Goal: Task Accomplishment & Management: Manage account settings

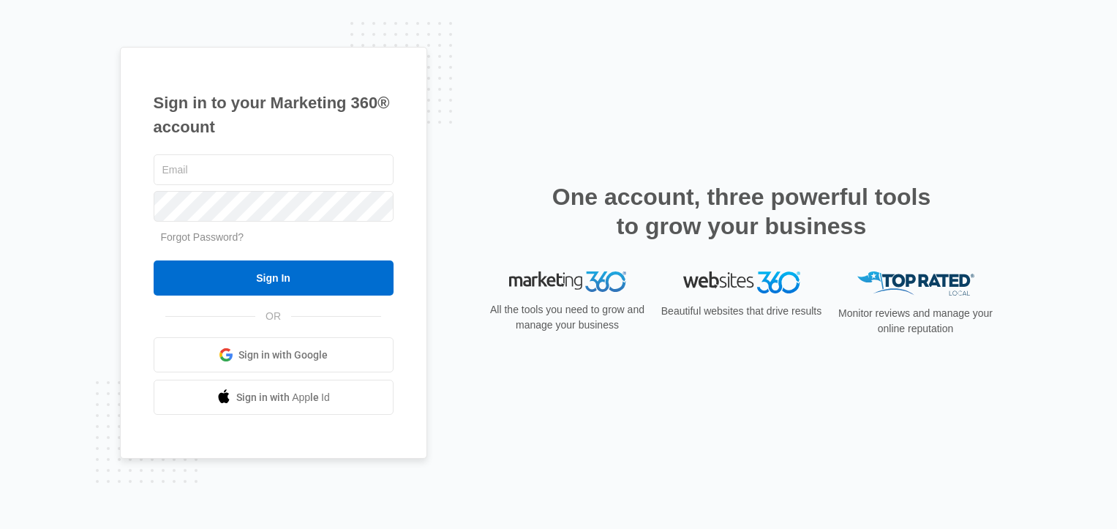
type input "[PERSON_NAME][EMAIL_ADDRESS][DOMAIN_NAME]"
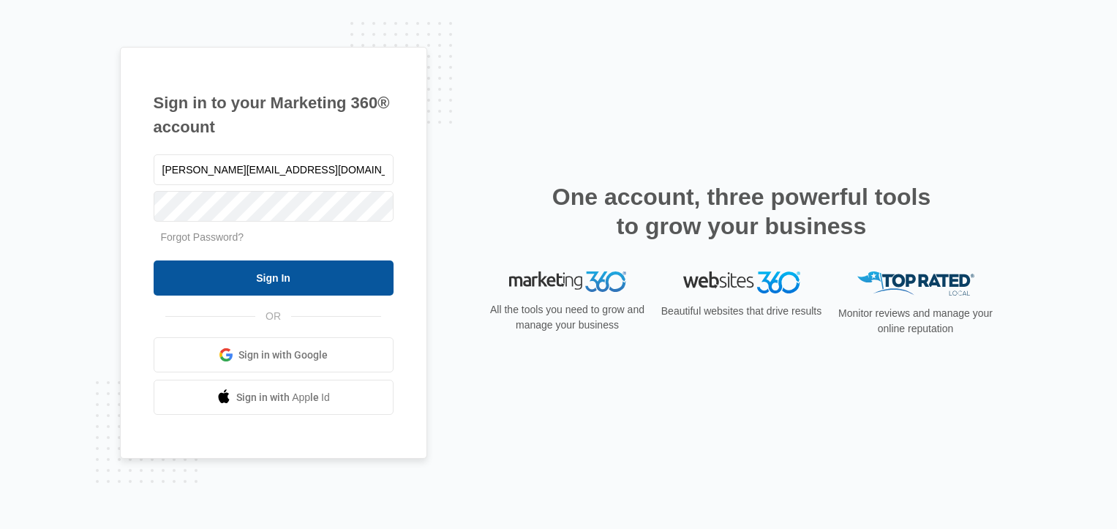
click at [285, 276] on input "Sign In" at bounding box center [274, 277] width 240 height 35
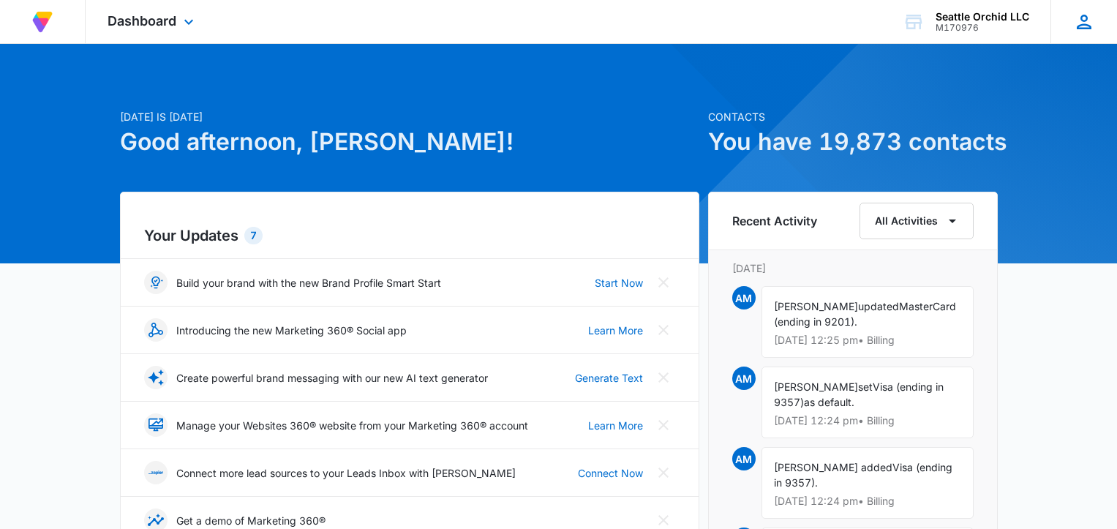
click at [1085, 23] on icon at bounding box center [1084, 22] width 15 height 15
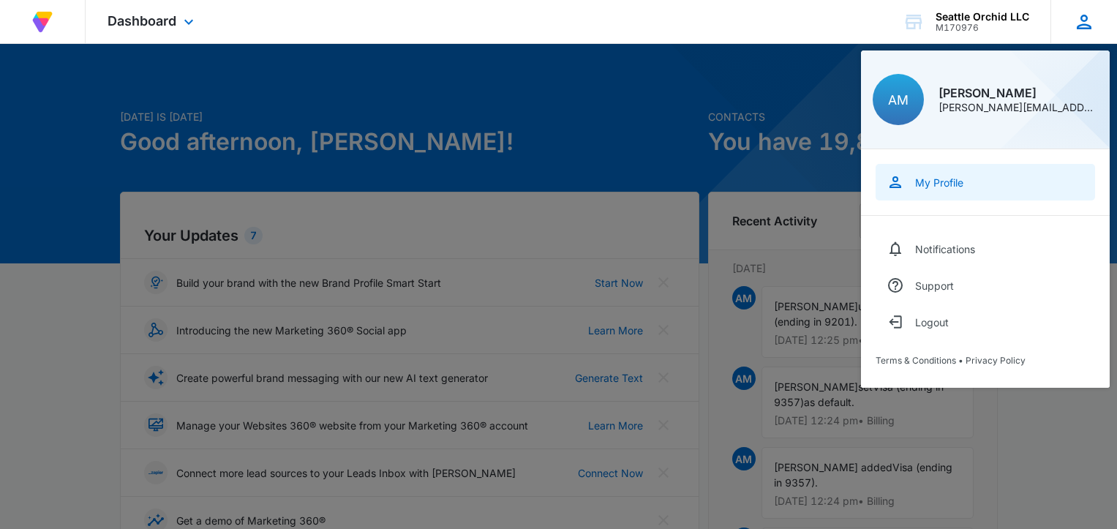
click at [946, 181] on div "My Profile" at bounding box center [939, 182] width 48 height 12
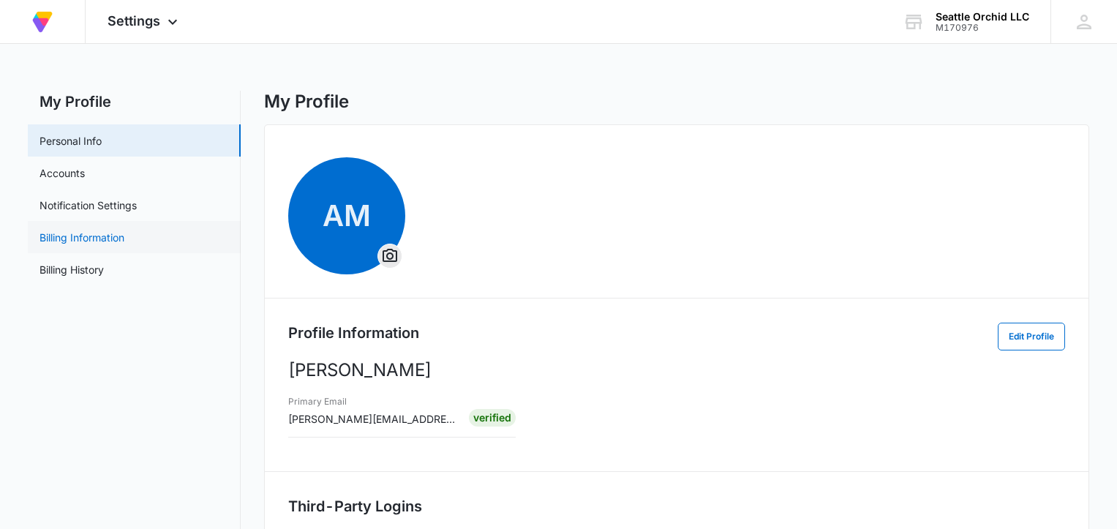
click at [86, 234] on link "Billing Information" at bounding box center [81, 237] width 85 height 15
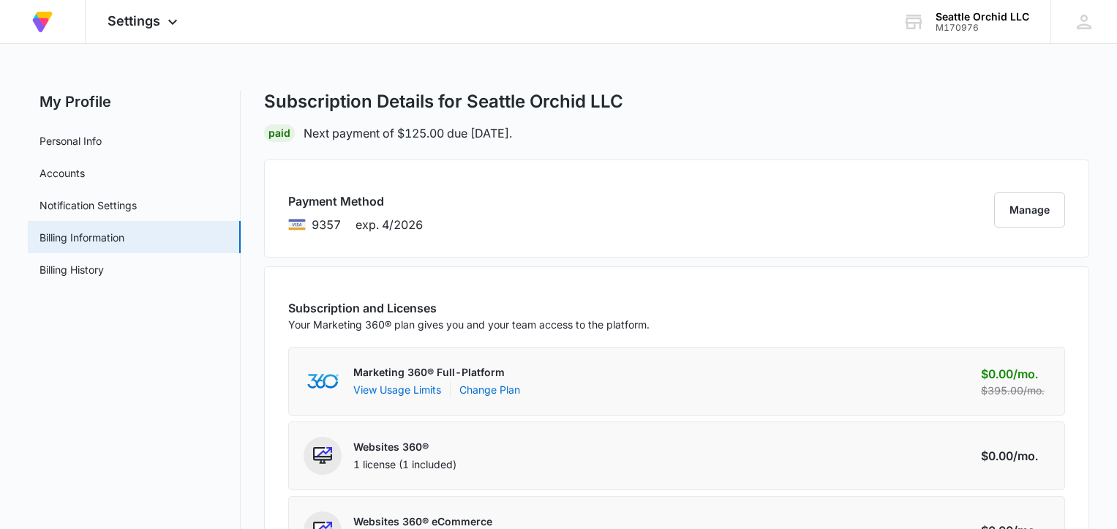
click at [556, 211] on div "Payment Method 9357 exp. 4/2026 Manage" at bounding box center [676, 208] width 825 height 98
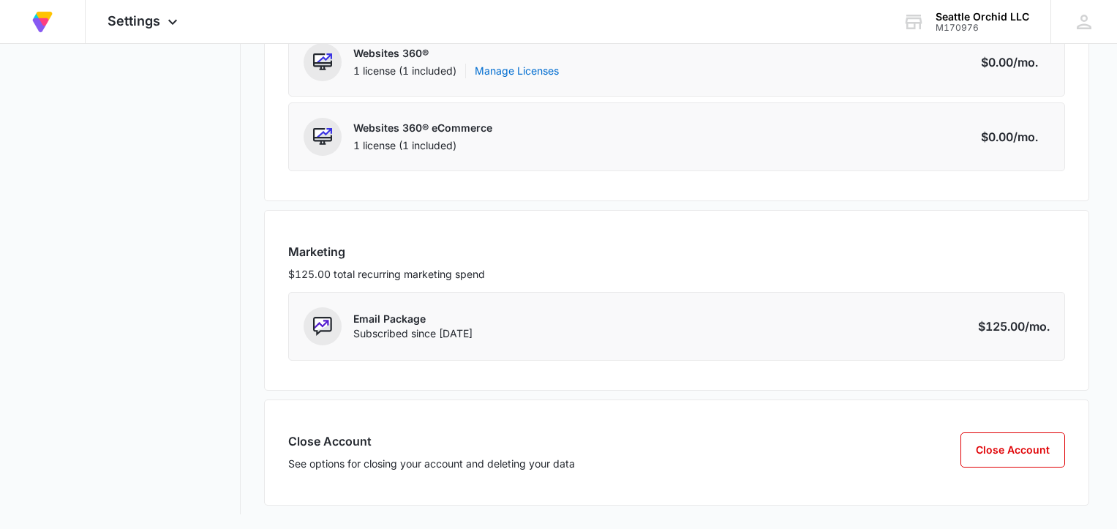
scroll to position [396, 0]
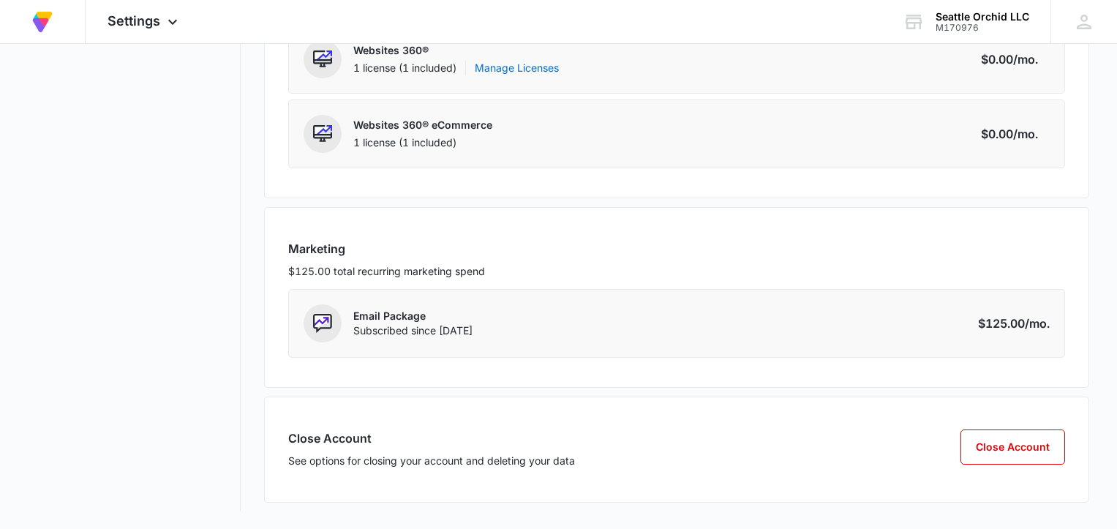
click at [334, 328] on span at bounding box center [323, 323] width 38 height 38
click at [1003, 324] on div "$125.00 /mo." at bounding box center [1014, 323] width 72 height 18
click at [1009, 443] on button "Close Account" at bounding box center [1012, 446] width 105 height 35
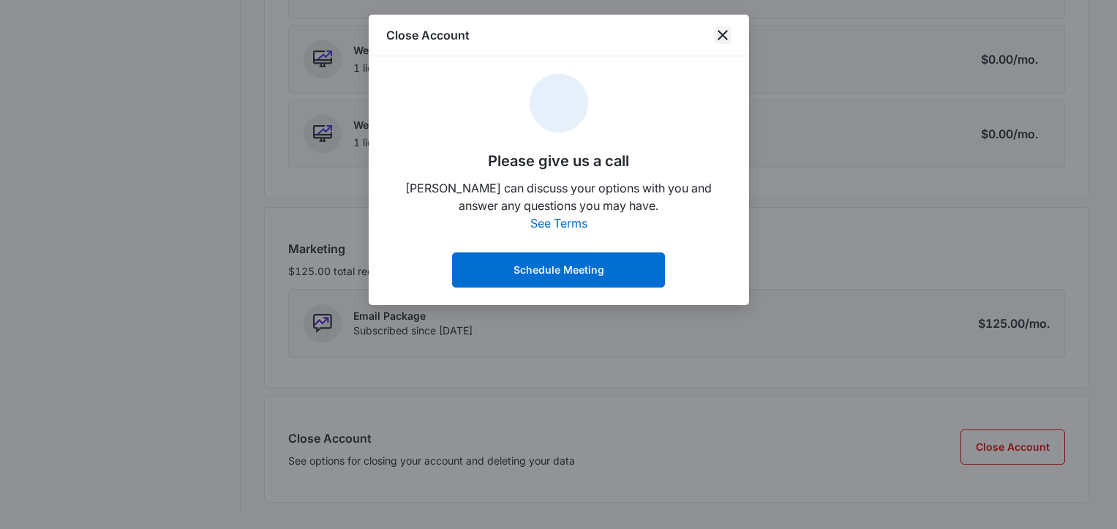
click at [719, 31] on icon "close" at bounding box center [722, 35] width 10 height 10
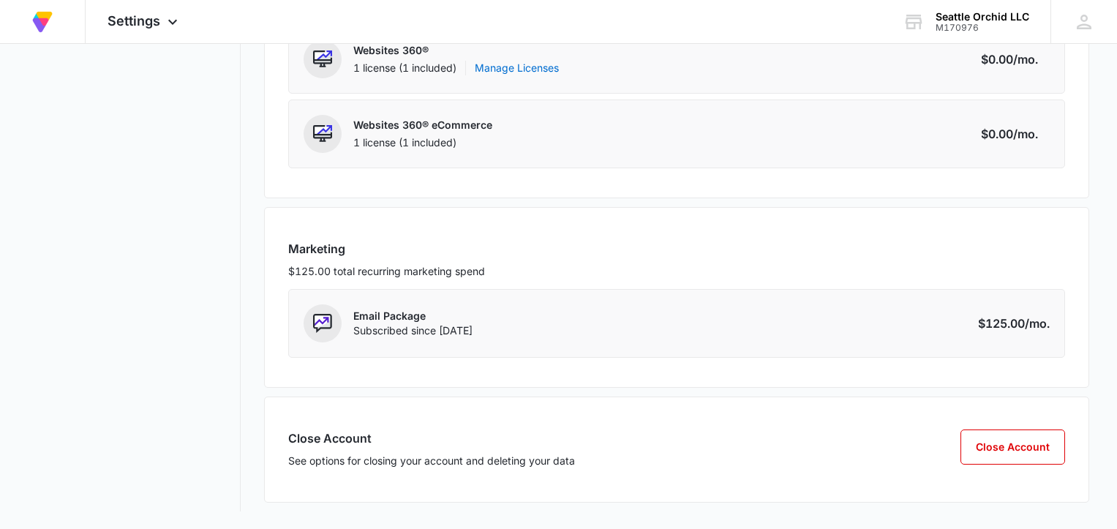
click at [411, 323] on p "Email Package" at bounding box center [412, 316] width 119 height 15
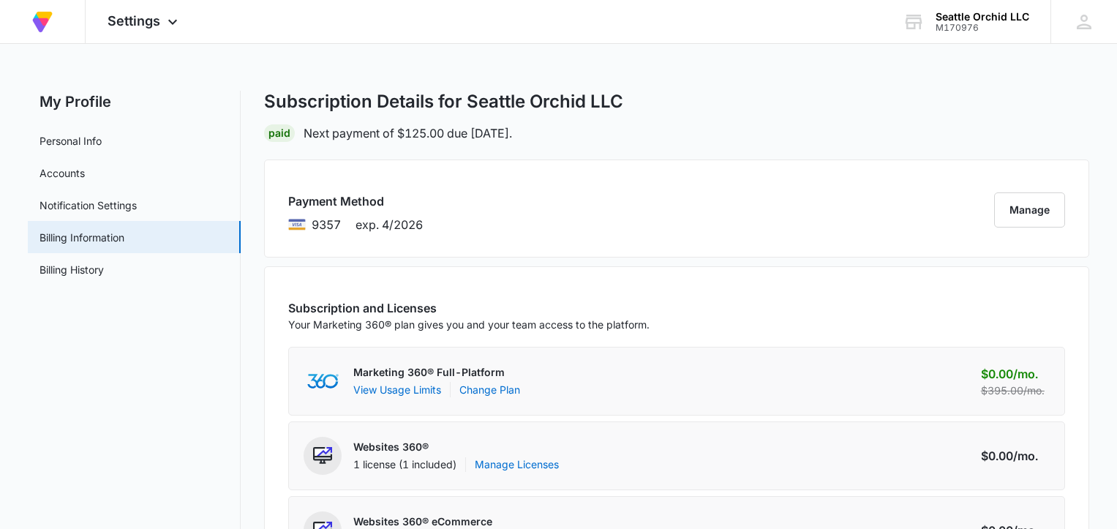
scroll to position [1, 0]
click at [85, 169] on link "Accounts" at bounding box center [61, 171] width 45 height 15
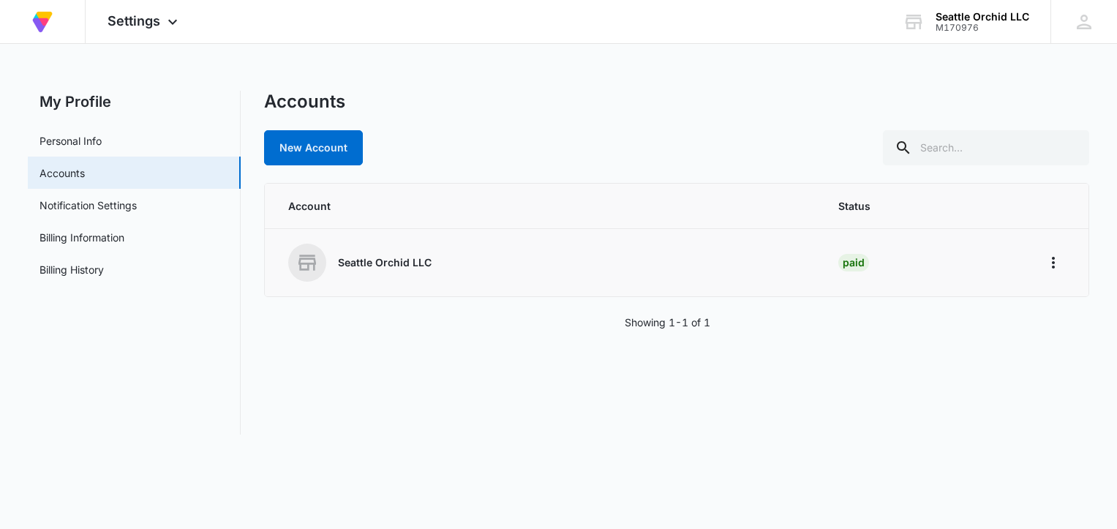
click at [445, 255] on div "Seattle Orchid LLC" at bounding box center [545, 263] width 515 height 38
click at [1054, 267] on icon "Home" at bounding box center [1053, 263] width 18 height 18
click at [971, 301] on div "Go to Dashboard" at bounding box center [988, 303] width 81 height 10
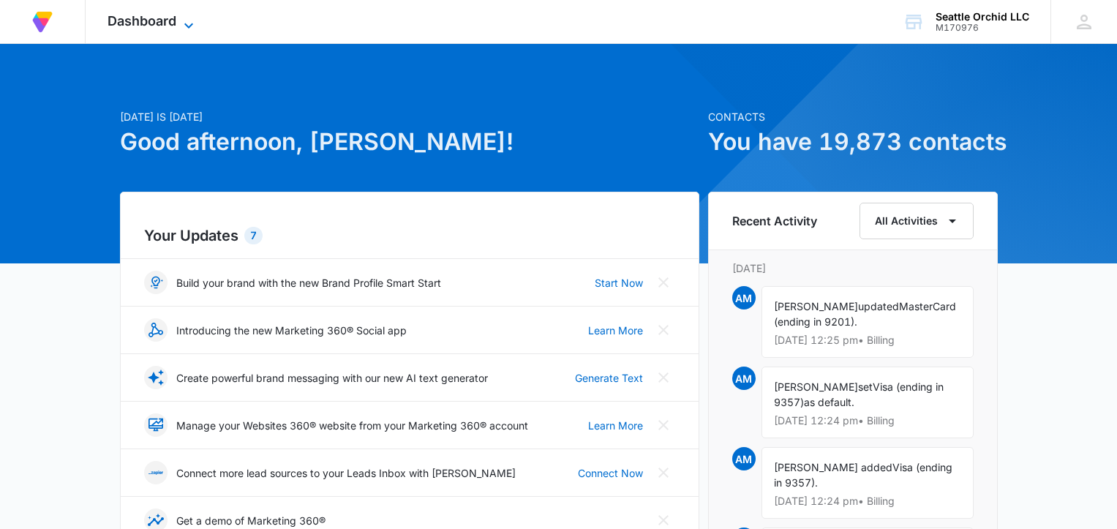
click at [184, 20] on icon at bounding box center [189, 26] width 18 height 18
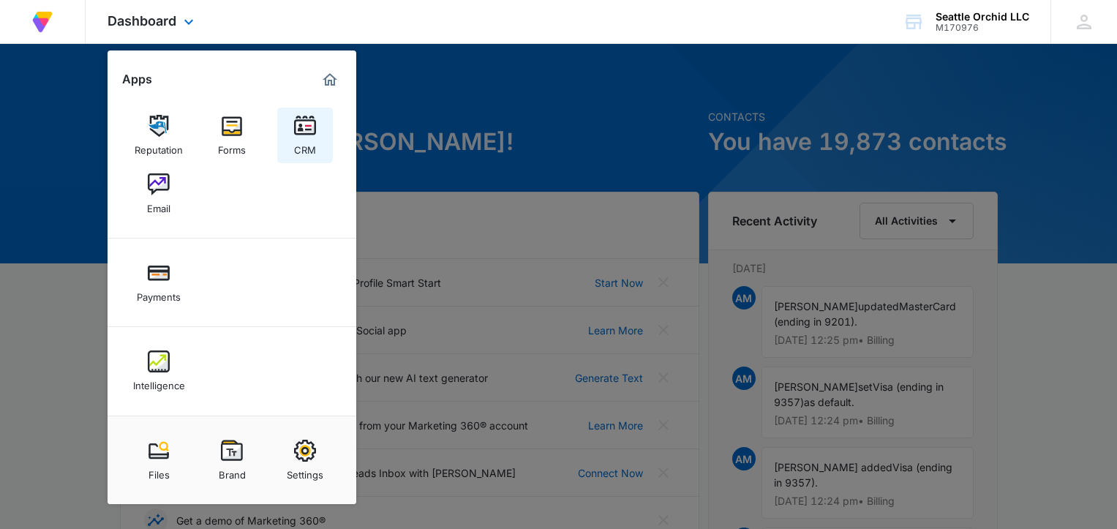
click at [305, 124] on img at bounding box center [305, 126] width 22 height 22
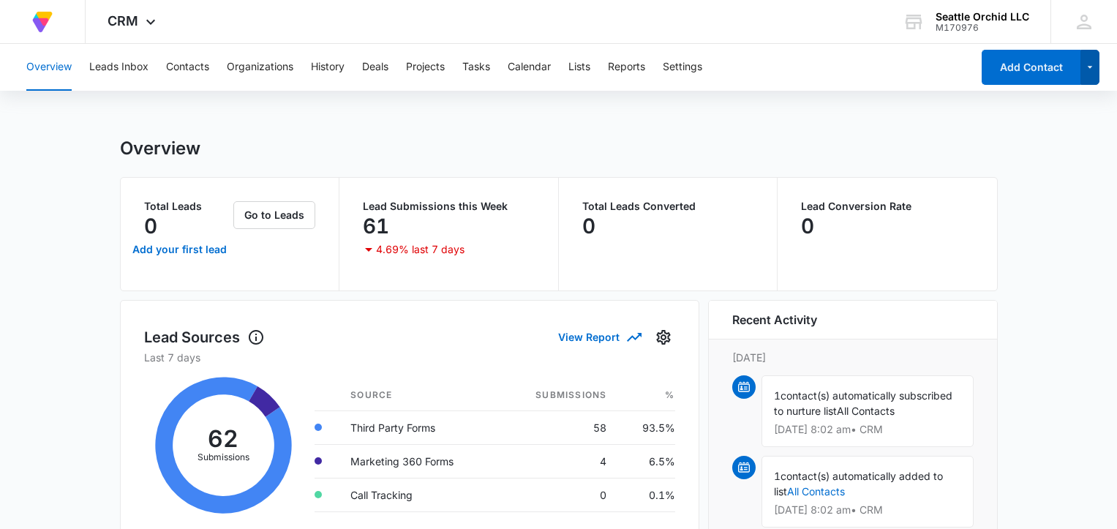
click at [1085, 71] on icon "button" at bounding box center [1090, 68] width 12 height 18
click at [199, 65] on button "Contacts" at bounding box center [187, 67] width 43 height 47
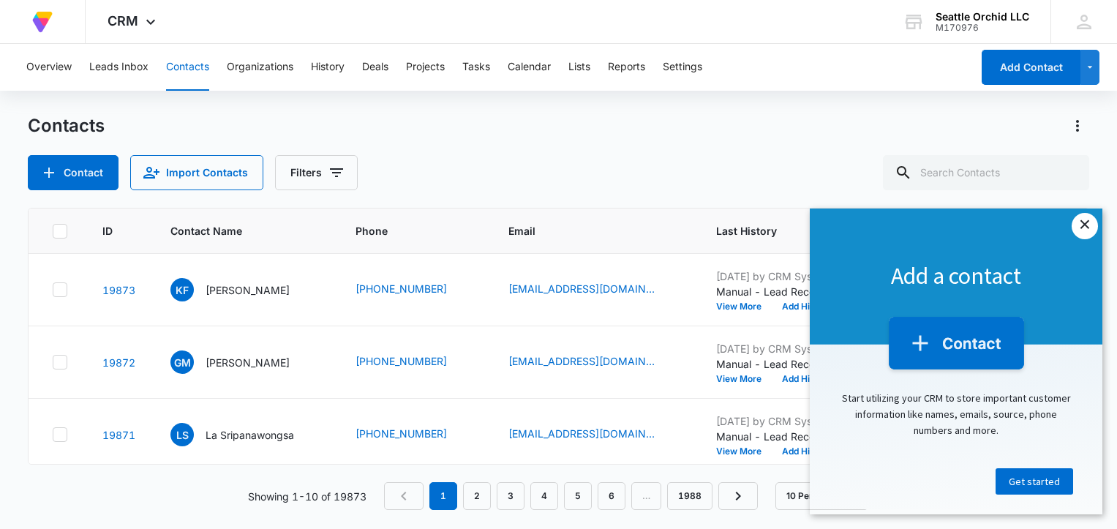
click at [1089, 223] on link "×" at bounding box center [1084, 226] width 26 height 26
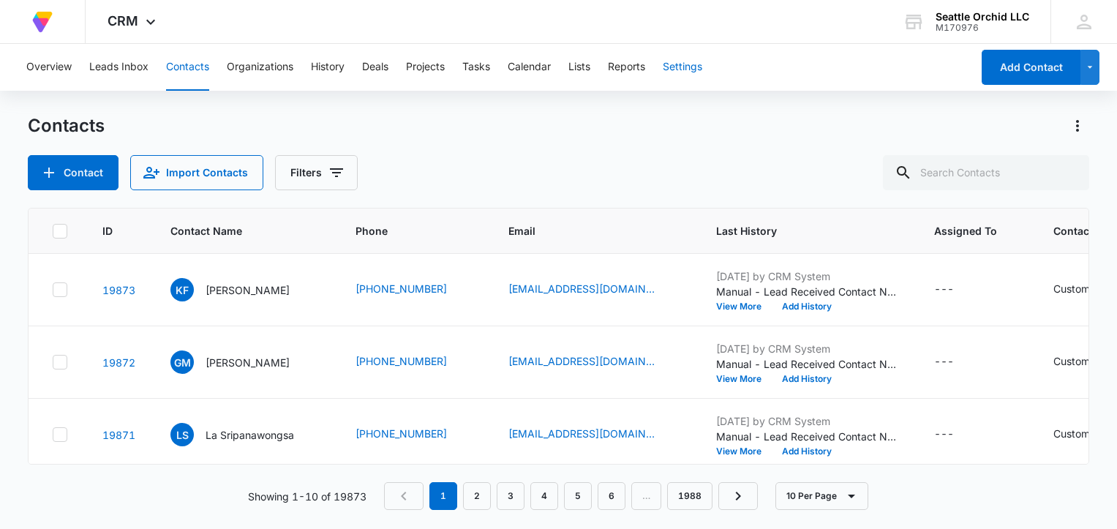
click at [692, 67] on button "Settings" at bounding box center [682, 67] width 39 height 47
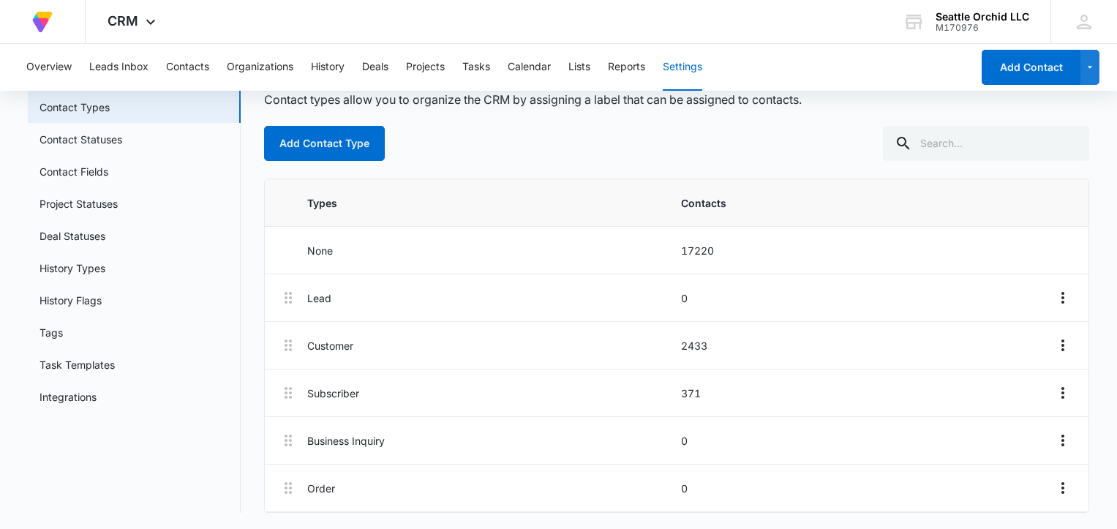
scroll to position [82, 0]
click at [1060, 344] on icon "Overflow Menu" at bounding box center [1063, 344] width 18 height 18
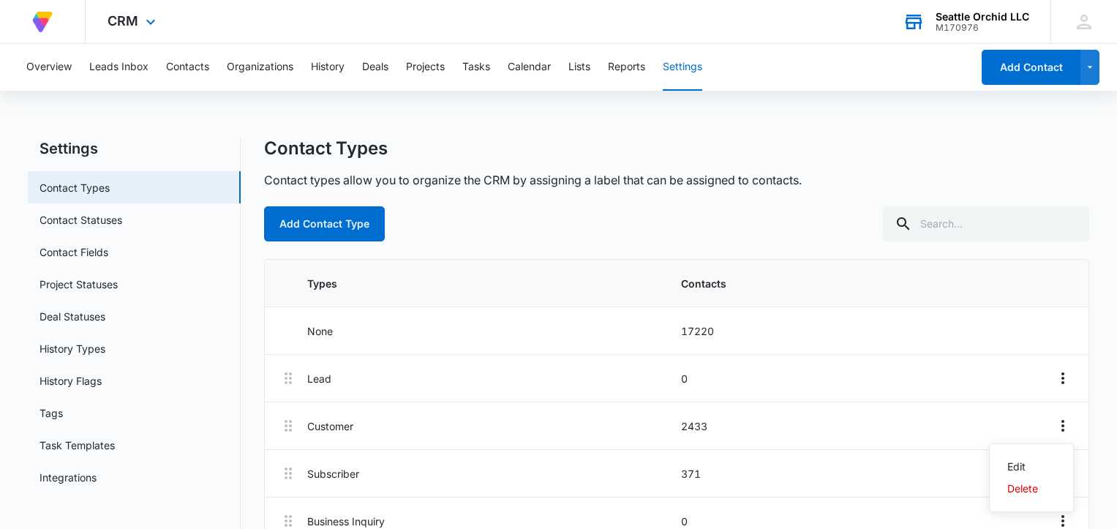
click at [978, 29] on div "M170976" at bounding box center [982, 28] width 94 height 10
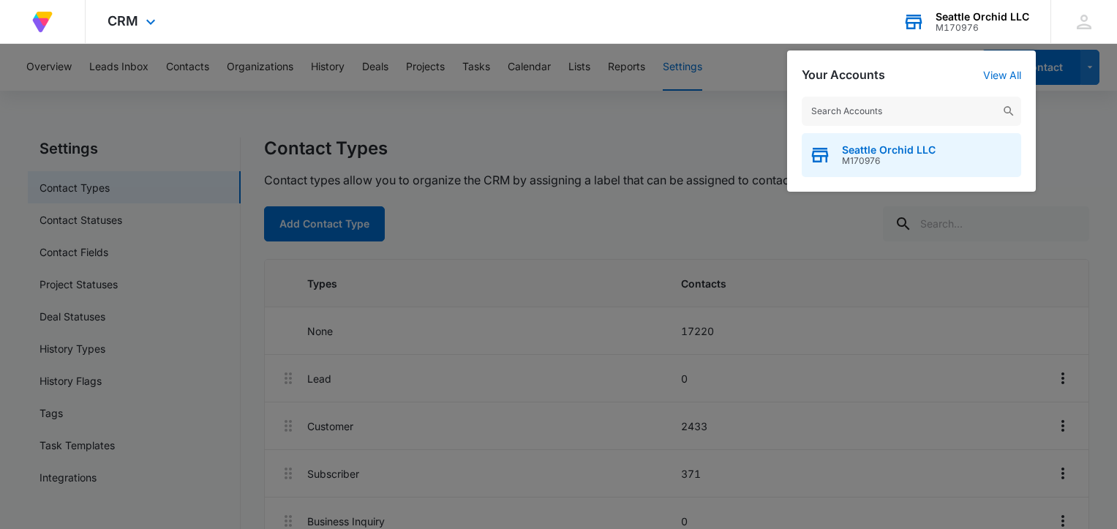
drag, startPoint x: 894, startPoint y: 162, endPoint x: 845, endPoint y: 155, distance: 49.5
click at [845, 155] on div "Seattle Orchid LLC M170976" at bounding box center [889, 155] width 94 height 22
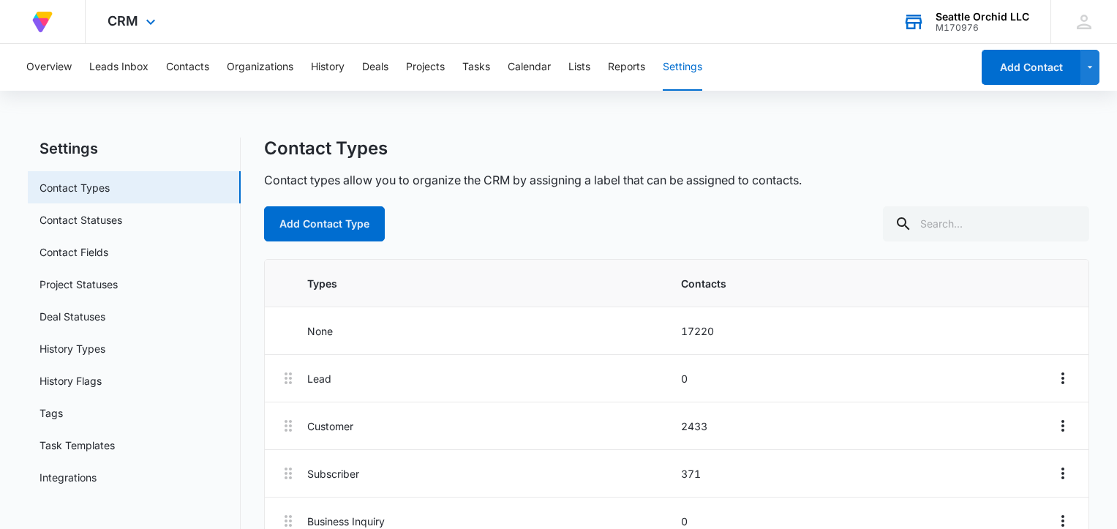
click at [845, 155] on div "Contact Types" at bounding box center [676, 149] width 825 height 22
click at [963, 18] on div "Seattle Orchid LLC" at bounding box center [982, 17] width 94 height 12
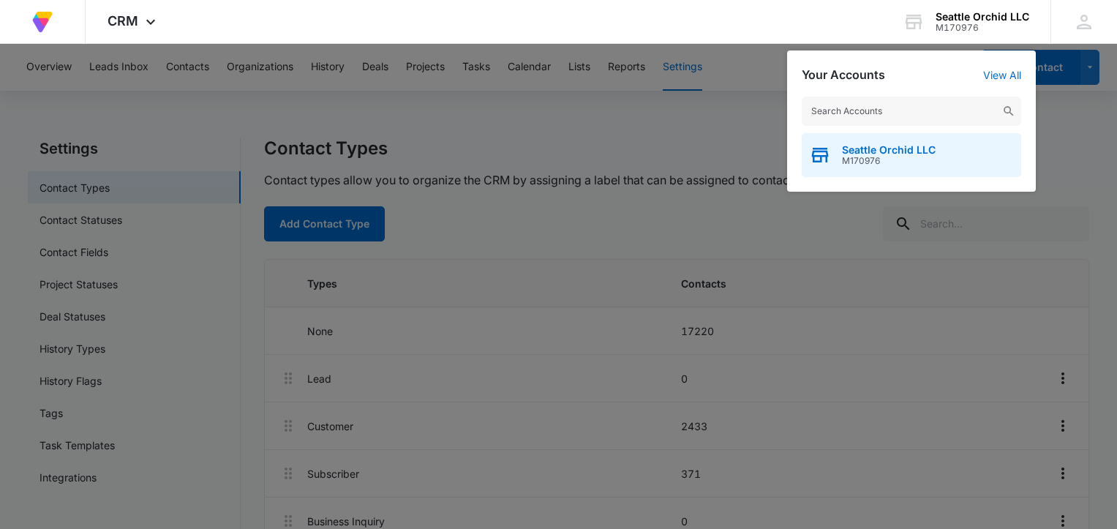
click at [897, 159] on span "M170976" at bounding box center [889, 161] width 94 height 10
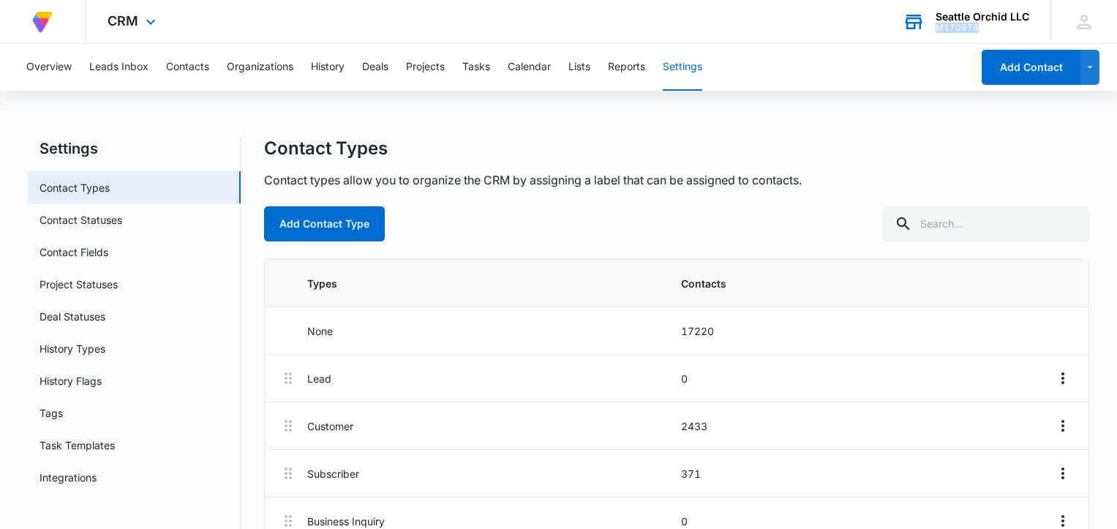
copy div "M170976"
